Goal: Task Accomplishment & Management: Use online tool/utility

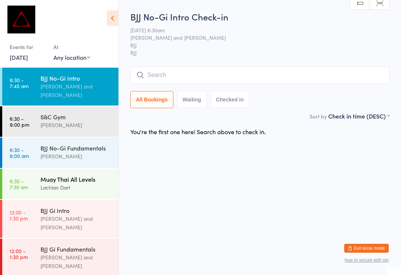
click at [71, 183] on div "Lachlan Dart" at bounding box center [77, 187] width 72 height 9
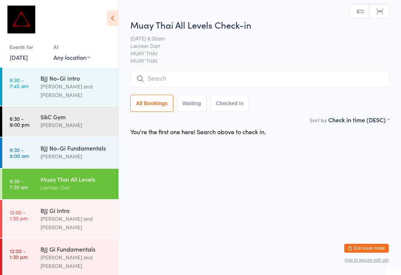
click at [235, 79] on input "search" at bounding box center [259, 78] width 259 height 17
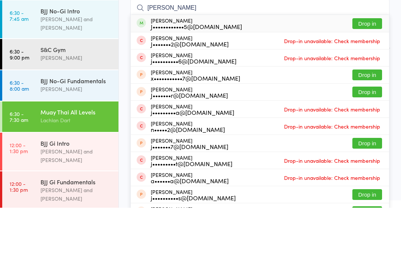
type input "[PERSON_NAME]"
click at [375, 85] on button "Drop in" at bounding box center [368, 90] width 30 height 11
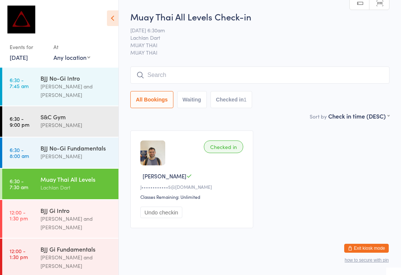
click at [166, 70] on input "search" at bounding box center [259, 75] width 259 height 17
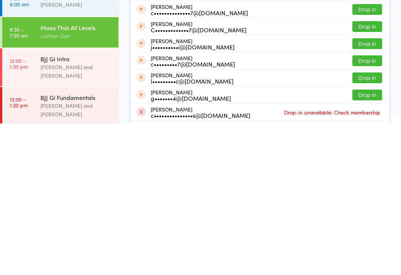
scroll to position [65, 0]
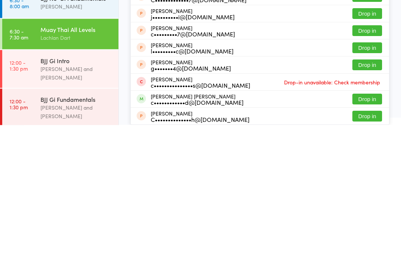
type input "[PERSON_NAME]"
click at [364, 244] on button "Drop in" at bounding box center [368, 249] width 30 height 11
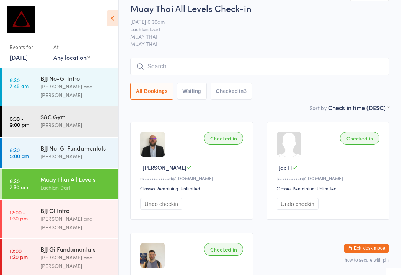
scroll to position [0, 0]
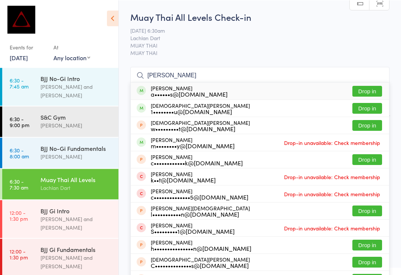
type input "[PERSON_NAME]"
click at [372, 90] on button "Drop in" at bounding box center [368, 90] width 30 height 11
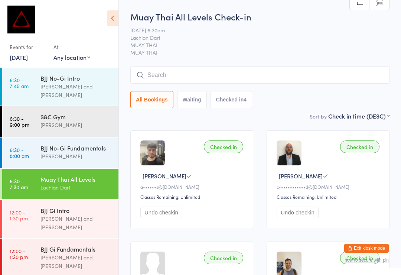
click at [260, 72] on input "search" at bounding box center [259, 75] width 259 height 17
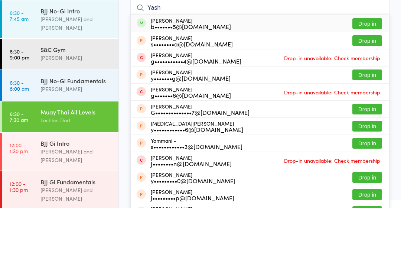
type input "Yash"
click at [370, 85] on button "Drop in" at bounding box center [368, 90] width 30 height 11
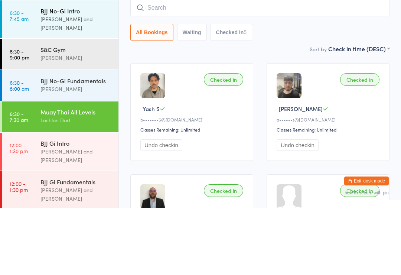
click at [85, 82] on div "[PERSON_NAME] and [PERSON_NAME]" at bounding box center [77, 90] width 72 height 17
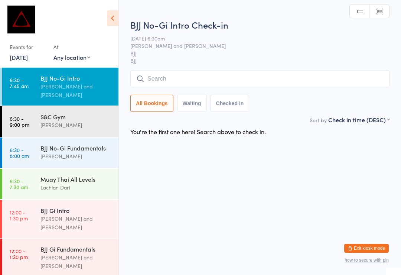
click at [181, 83] on input "search" at bounding box center [259, 78] width 259 height 17
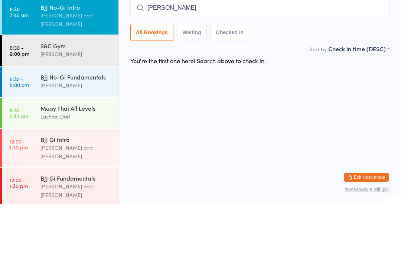
type input "Deliop"
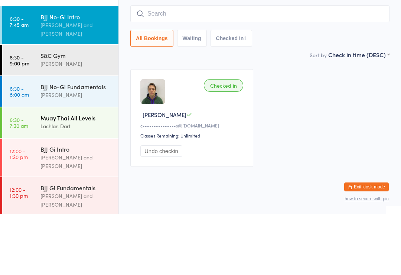
click at [68, 175] on div "Muay Thai All Levels" at bounding box center [77, 179] width 72 height 8
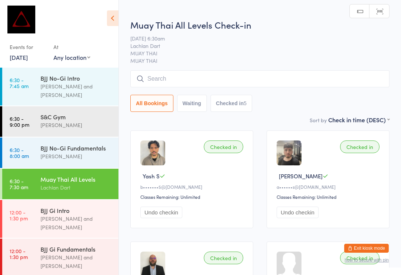
click at [201, 80] on input "search" at bounding box center [259, 78] width 259 height 17
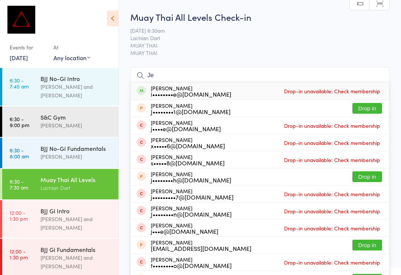
type input "J"
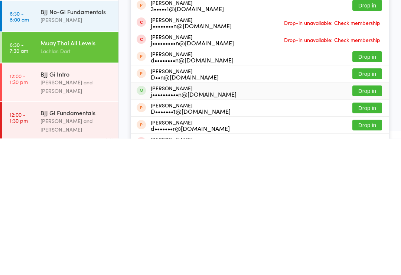
type input "[PERSON_NAME]"
click at [365, 222] on button "Drop in" at bounding box center [368, 227] width 30 height 11
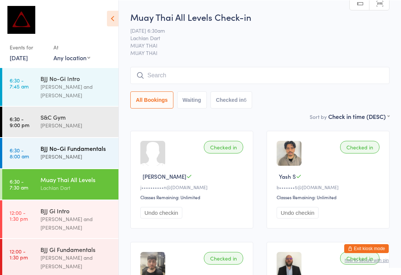
click at [70, 152] on div "[PERSON_NAME]" at bounding box center [77, 156] width 72 height 9
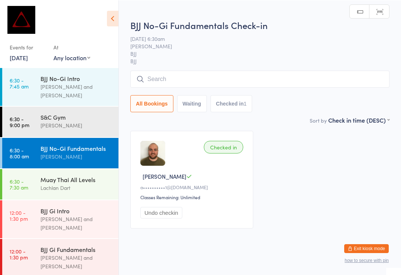
click at [255, 84] on input "search" at bounding box center [259, 78] width 259 height 17
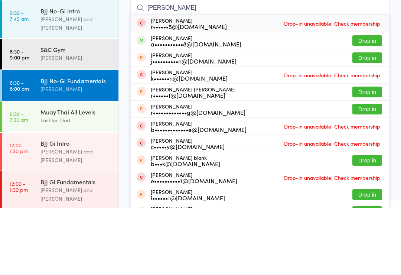
type input "[PERSON_NAME]"
click at [379, 100] on div "[PERSON_NAME] a•••••••••••8@[DOMAIN_NAME] Drop in" at bounding box center [260, 108] width 259 height 17
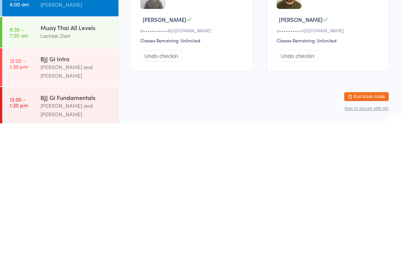
scroll to position [14, 0]
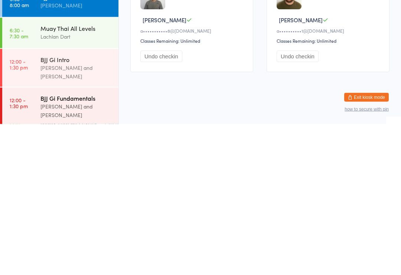
click at [69, 253] on div "[PERSON_NAME] and [PERSON_NAME]" at bounding box center [77, 261] width 72 height 17
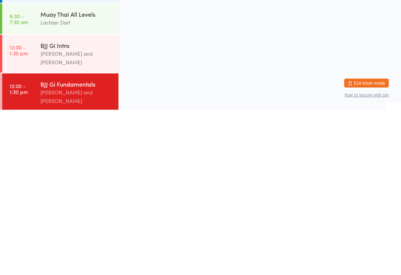
click at [55, 152] on div "[PERSON_NAME]" at bounding box center [77, 156] width 72 height 9
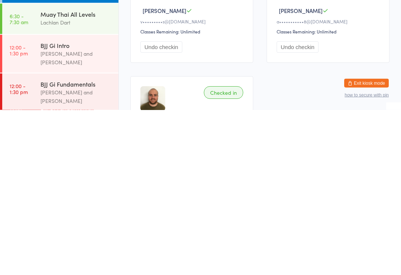
scroll to position [0, 0]
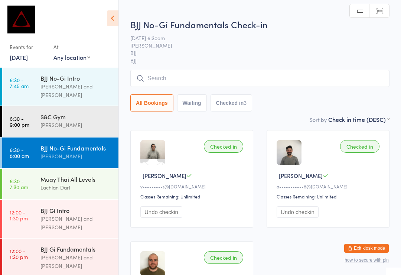
click at [188, 80] on input "search" at bounding box center [259, 78] width 259 height 17
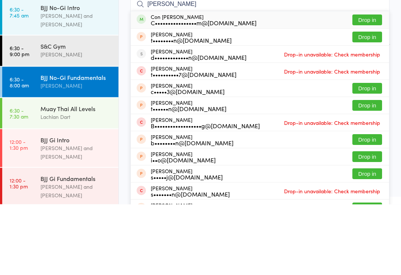
type input "[PERSON_NAME]"
click at [367, 85] on button "Drop in" at bounding box center [368, 90] width 30 height 11
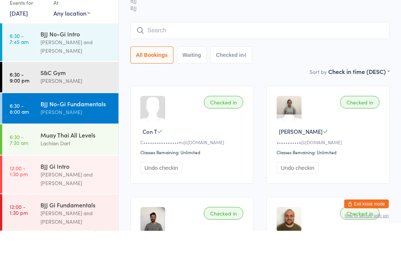
scroll to position [25, 0]
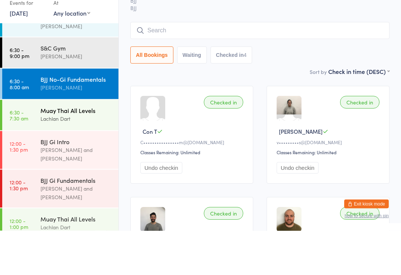
click at [84, 151] on div "Muay Thai All Levels" at bounding box center [77, 155] width 72 height 8
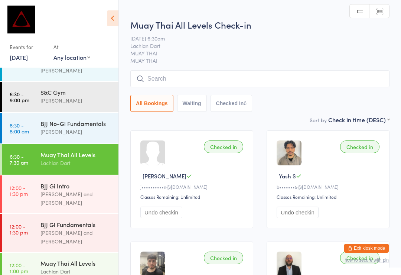
click at [199, 85] on input "search" at bounding box center [259, 78] width 259 height 17
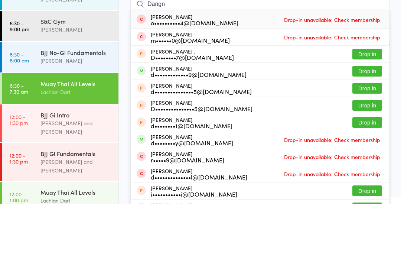
type input "Dangn"
click at [369, 137] on button "Drop in" at bounding box center [368, 142] width 30 height 11
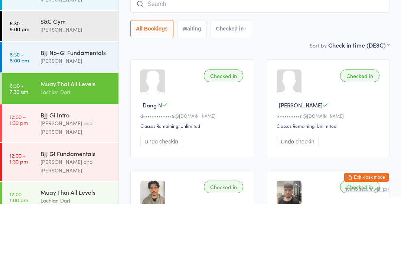
click at [278, 67] on input "search" at bounding box center [259, 75] width 259 height 17
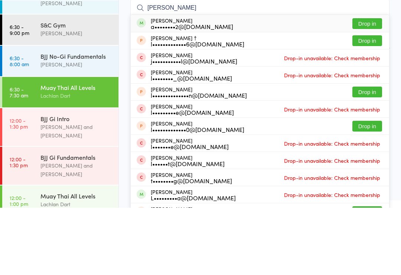
type input "[PERSON_NAME]"
click at [368, 85] on button "Drop in" at bounding box center [368, 90] width 30 height 11
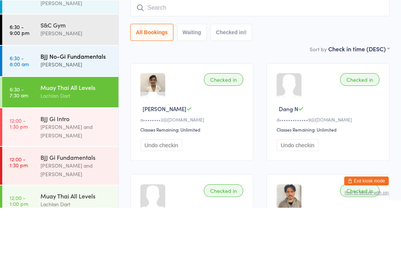
click at [67, 127] on div "[PERSON_NAME]" at bounding box center [77, 131] width 72 height 9
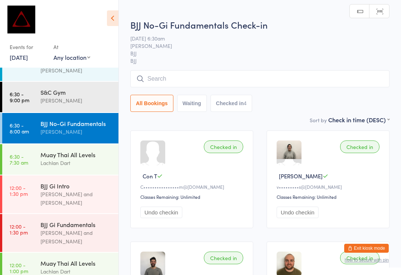
click at [195, 74] on input "search" at bounding box center [259, 78] width 259 height 17
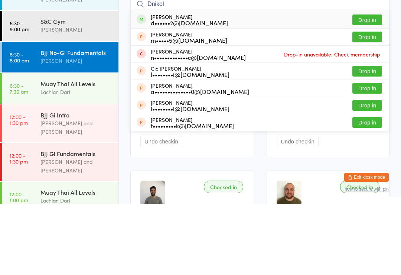
type input "Dnikol"
click at [364, 85] on button "Drop in" at bounding box center [368, 90] width 30 height 11
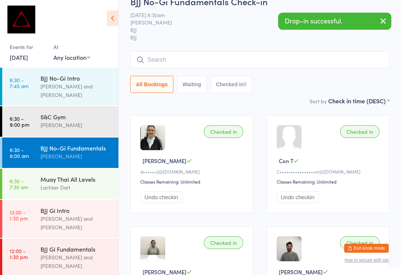
scroll to position [15, 0]
